Goal: Task Accomplishment & Management: Manage account settings

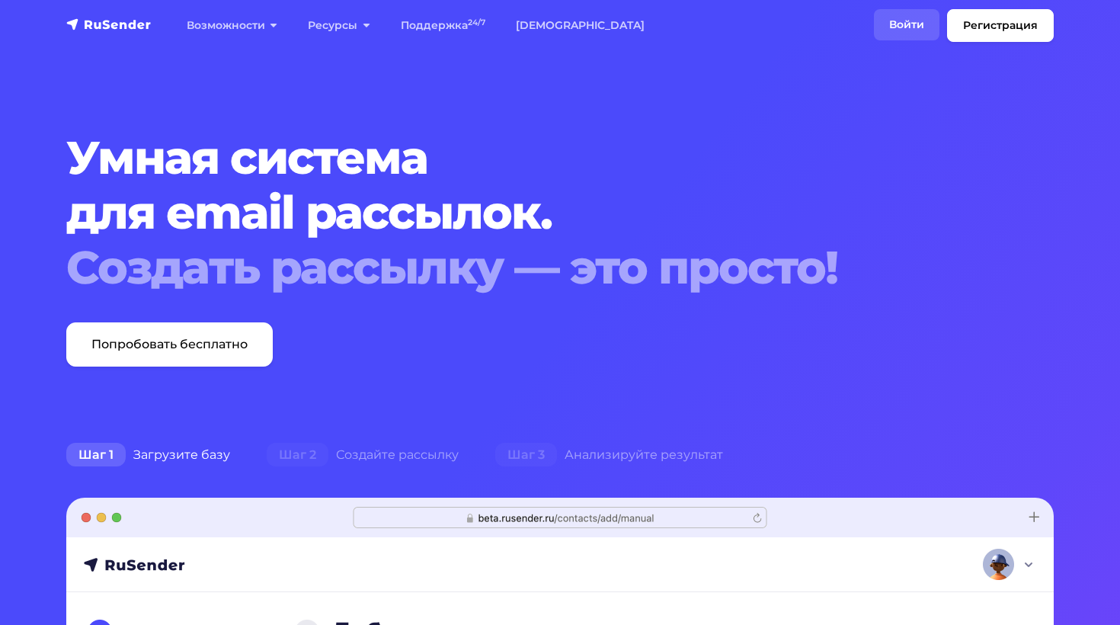
click at [921, 34] on link "Войти" at bounding box center [907, 24] width 66 height 31
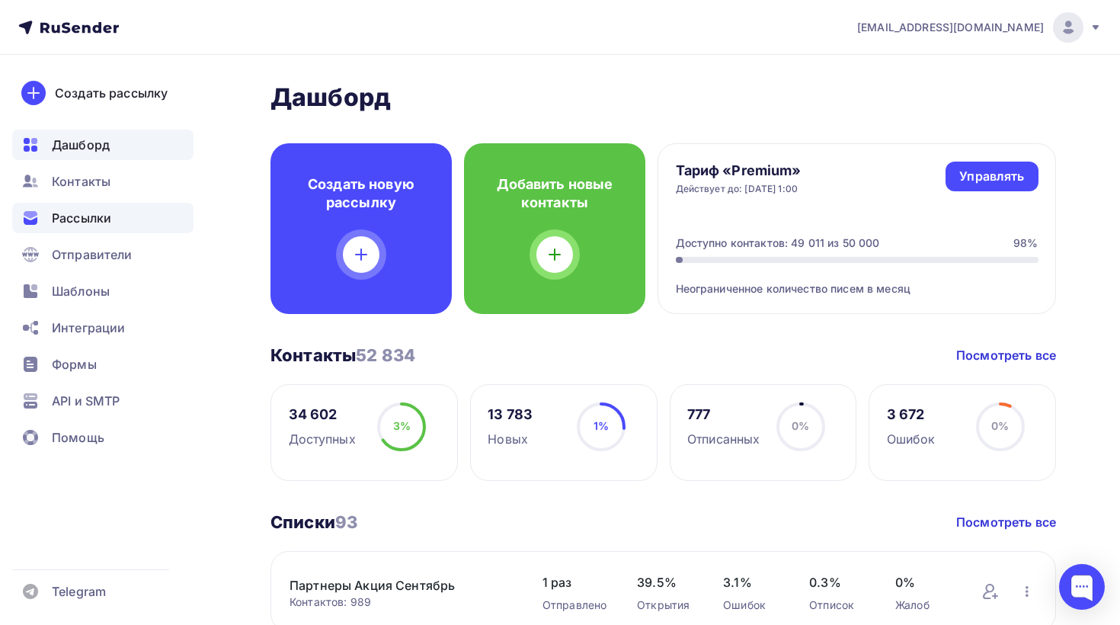
click at [88, 216] on span "Рассылки" at bounding box center [81, 218] width 59 height 18
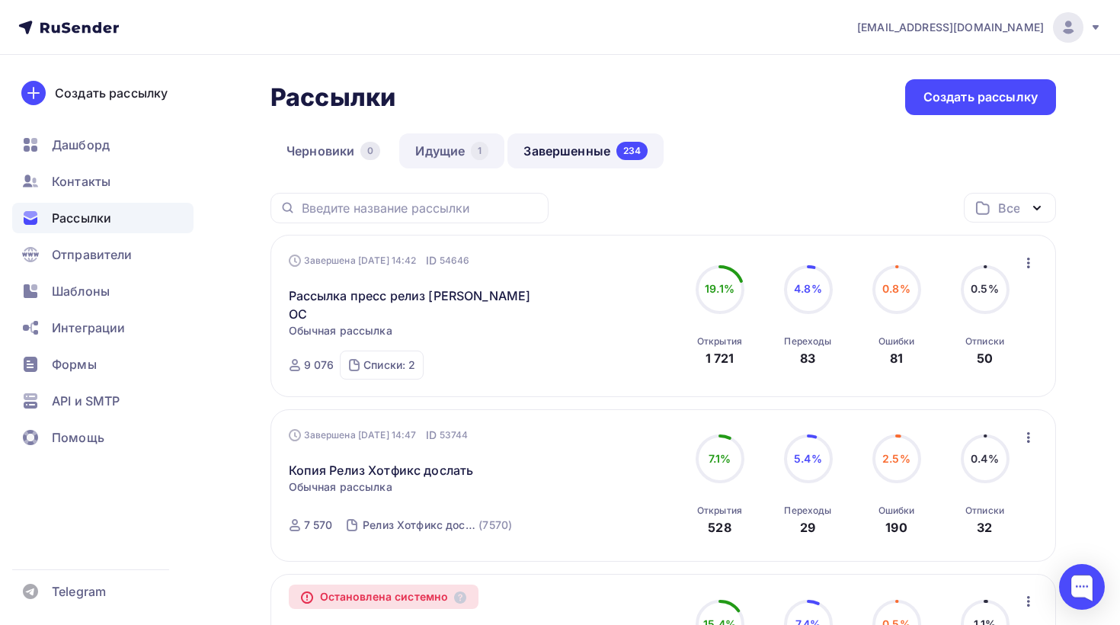
click at [463, 144] on link "Идущие 1" at bounding box center [451, 150] width 105 height 35
